Goal: Information Seeking & Learning: Learn about a topic

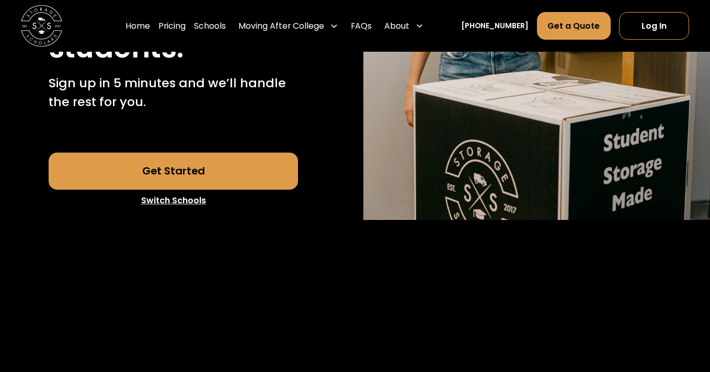
scroll to position [299, 0]
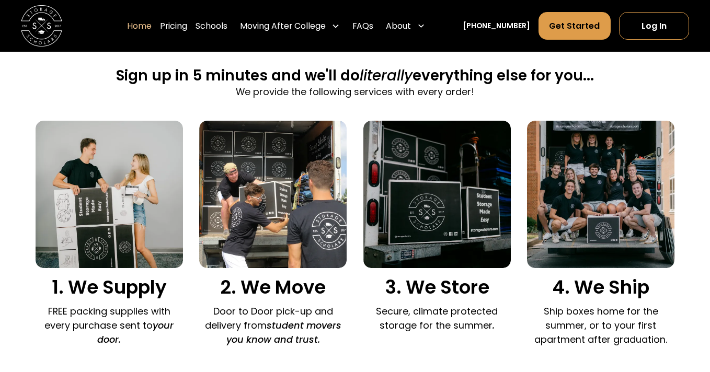
scroll to position [643, 0]
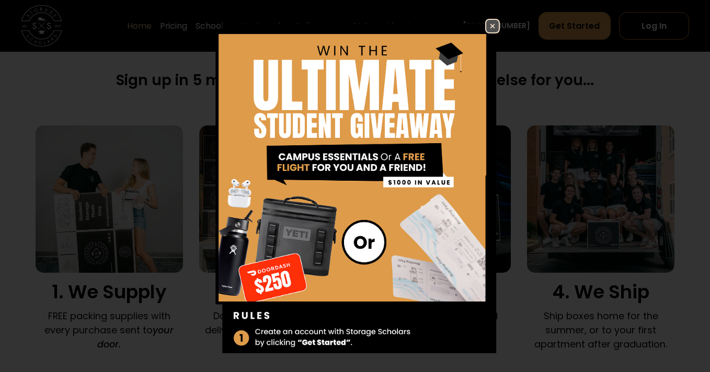
click at [492, 27] on img at bounding box center [492, 26] width 13 height 13
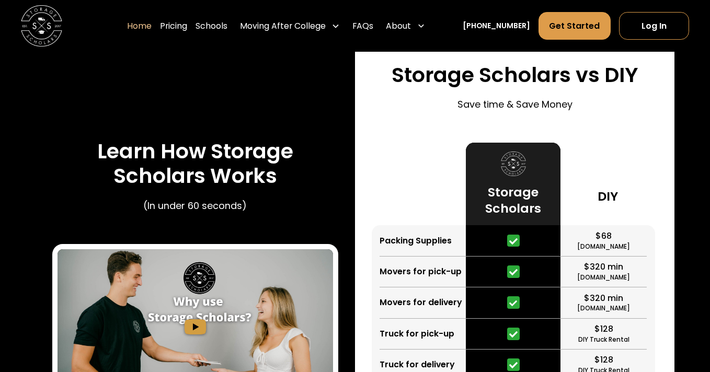
scroll to position [1937, 0]
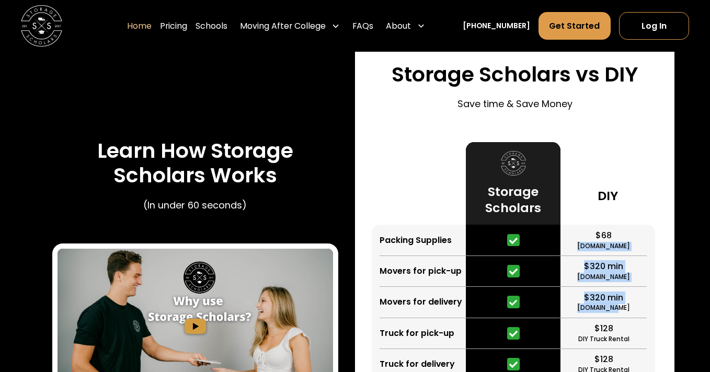
drag, startPoint x: 639, startPoint y: 89, endPoint x: 639, endPoint y: 173, distance: 83.7
click at [639, 225] on div "$68 [DOMAIN_NAME] $320 min [DOMAIN_NAME] $320 min [DOMAIN_NAME] $128 DIY Truck …" at bounding box center [608, 349] width 95 height 249
click at [644, 287] on div "$320 min [DOMAIN_NAME]" at bounding box center [604, 302] width 86 height 31
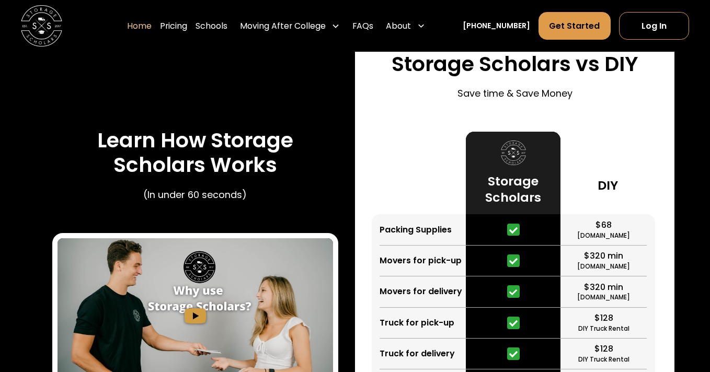
scroll to position [1950, 0]
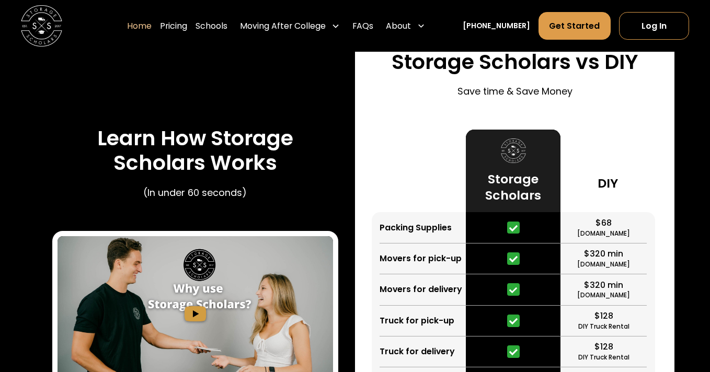
drag, startPoint x: 542, startPoint y: 318, endPoint x: 497, endPoint y: 266, distance: 68.6
click at [497, 266] on div "Storage Scholars $604 2023 Avg" at bounding box center [513, 302] width 95 height 344
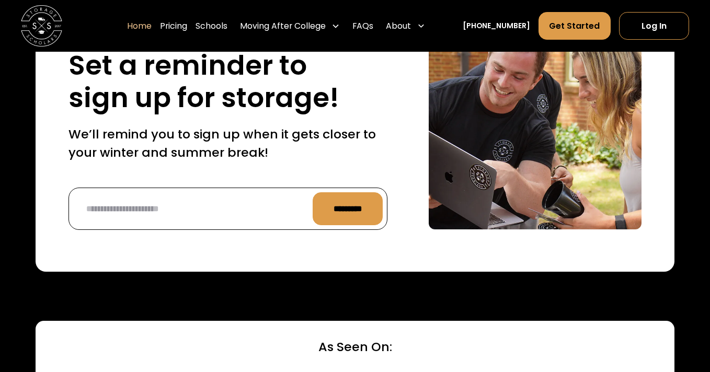
scroll to position [2601, 0]
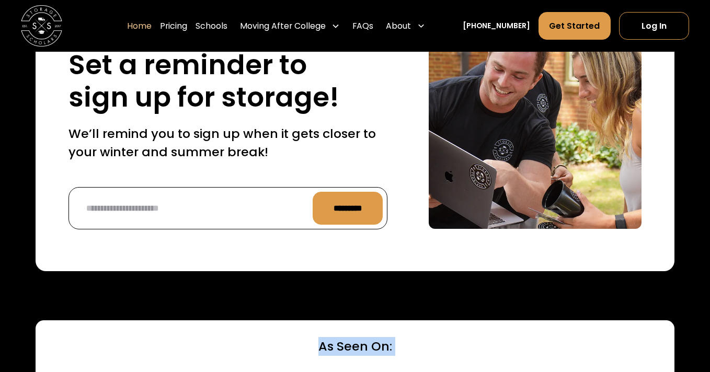
drag, startPoint x: 457, startPoint y: 178, endPoint x: 476, endPoint y: 302, distance: 125.4
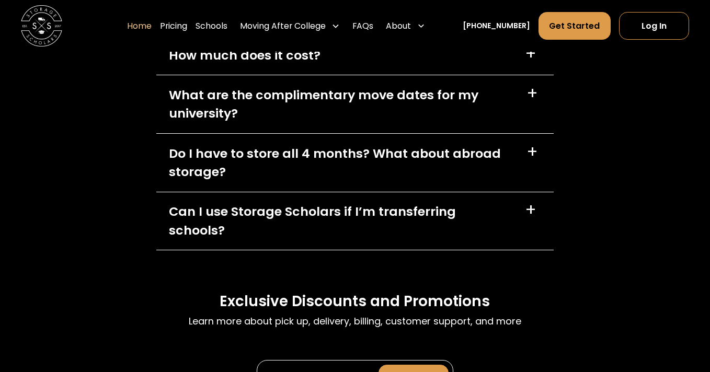
scroll to position [3495, 0]
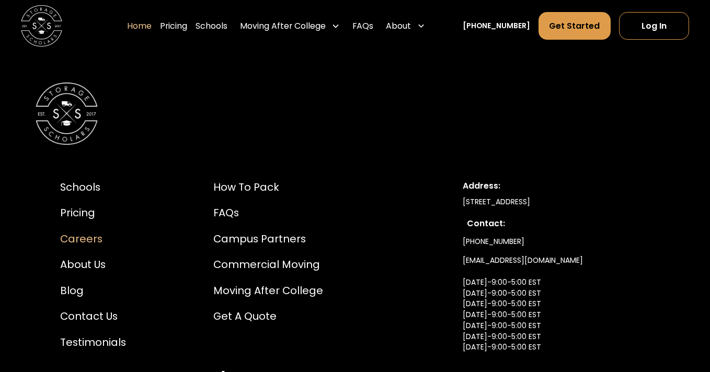
click at [80, 232] on div "Careers" at bounding box center [93, 240] width 66 height 16
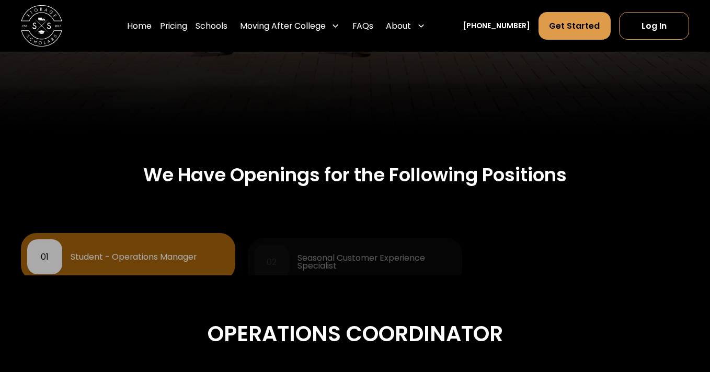
scroll to position [351, 0]
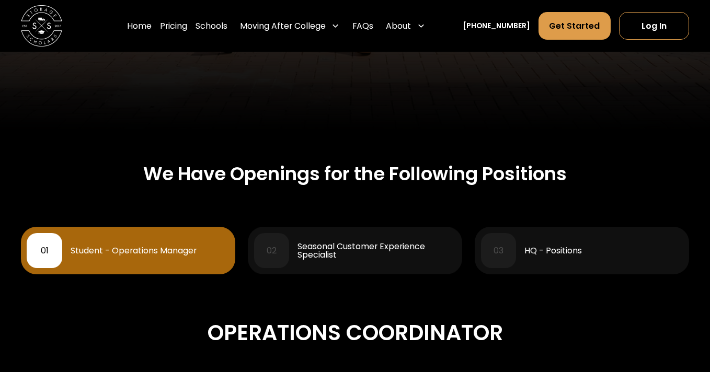
click at [298, 326] on div "Operations Coordinator" at bounding box center [355, 333] width 669 height 35
click at [300, 258] on div "Seasonal Customer Experience Specialist" at bounding box center [377, 251] width 159 height 17
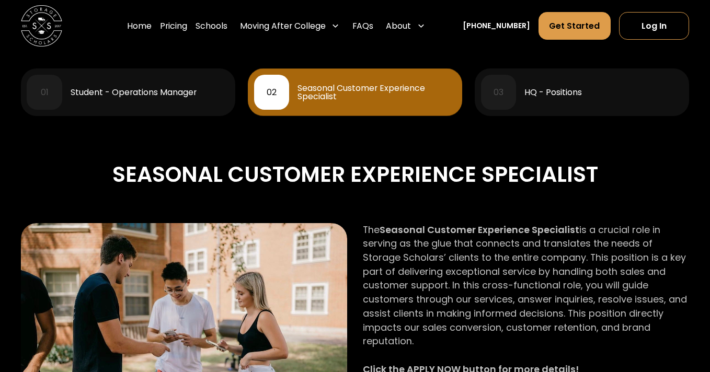
scroll to position [506, 0]
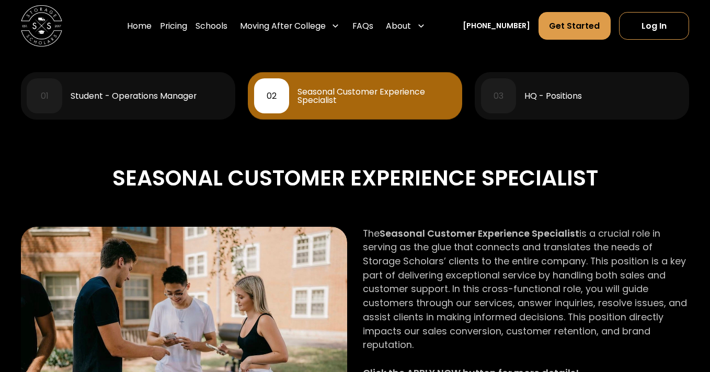
click at [102, 108] on div "01 Student - Operations Manager" at bounding box center [128, 95] width 202 height 35
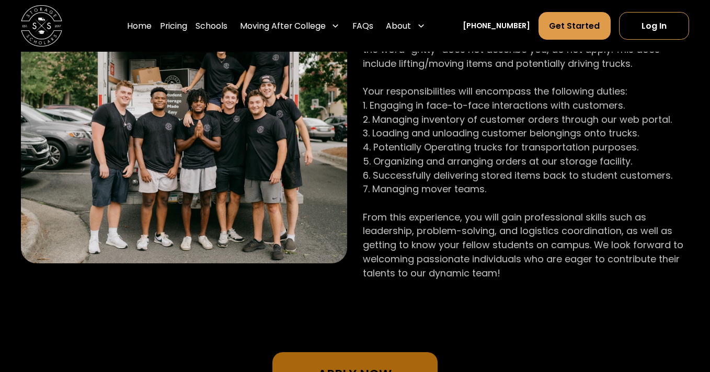
scroll to position [761, 0]
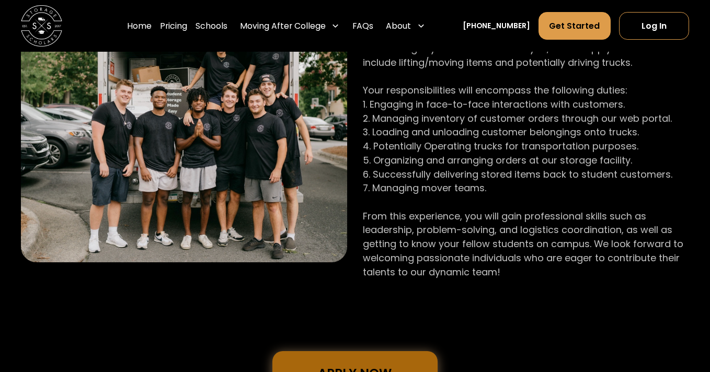
click at [291, 368] on link "Apply Now" at bounding box center [356, 373] width 166 height 43
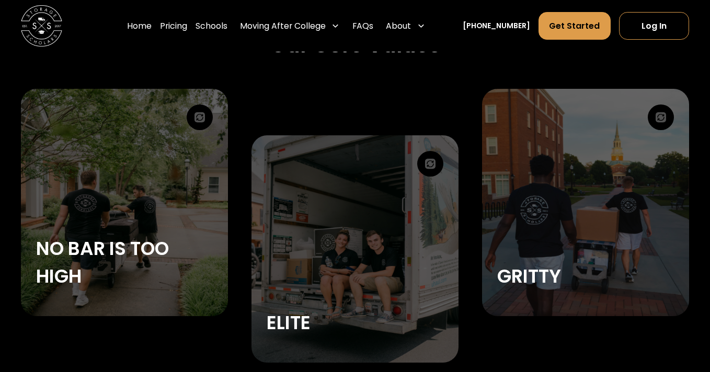
scroll to position [1688, 0]
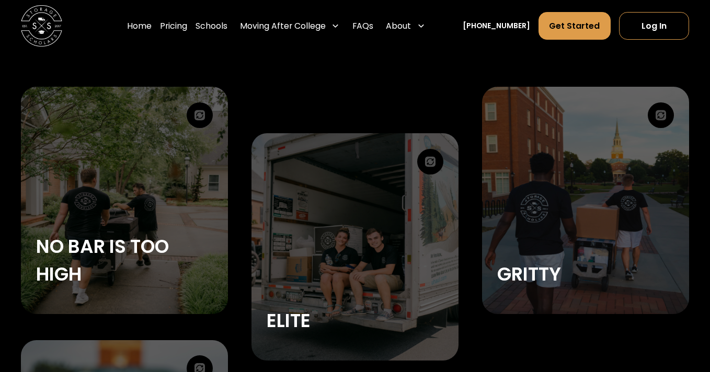
click at [199, 118] on img at bounding box center [200, 116] width 26 height 26
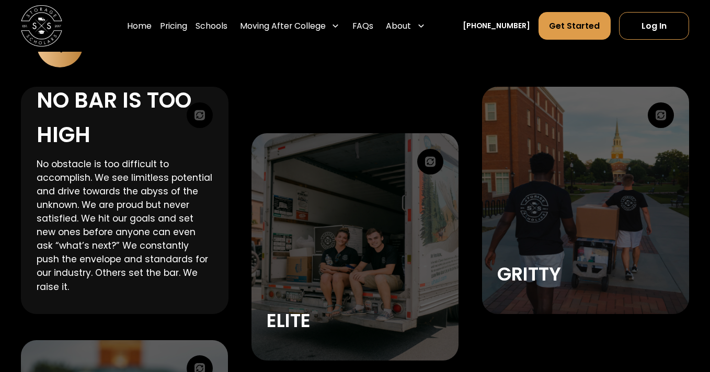
click at [199, 115] on img at bounding box center [200, 116] width 26 height 26
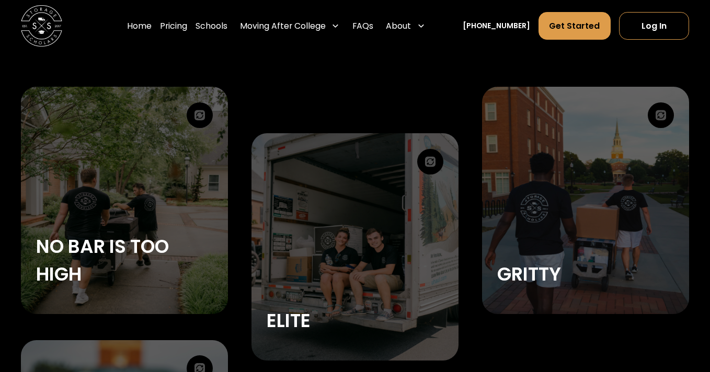
click at [436, 158] on img at bounding box center [430, 162] width 26 height 26
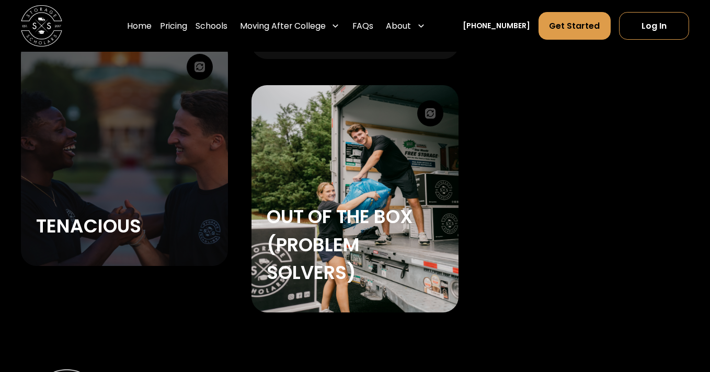
scroll to position [2407, 0]
